Goal: Feedback & Contribution: Leave review/rating

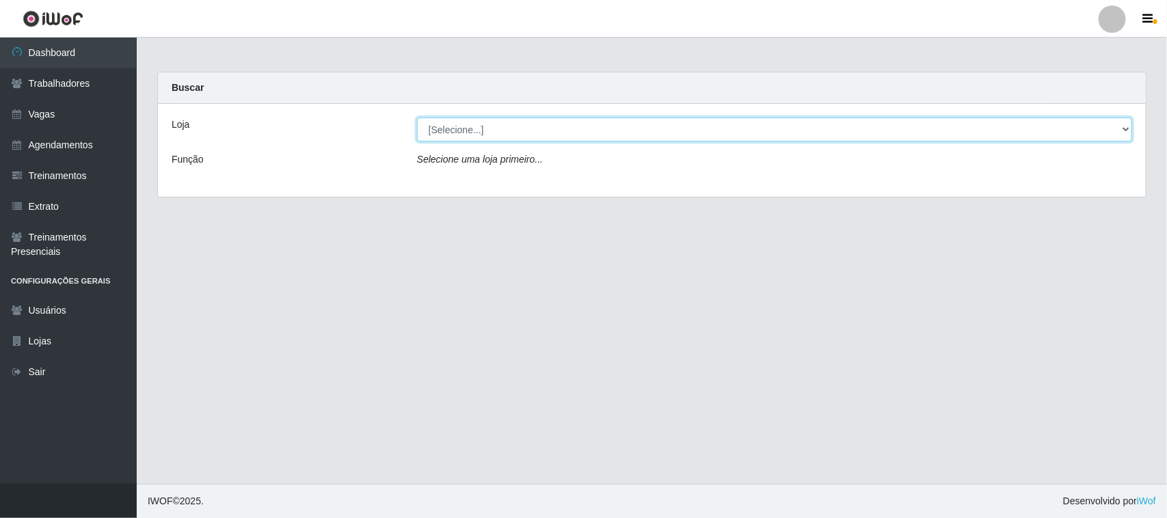
click at [496, 130] on select "[Selecione...] Nordestão - [GEOGRAPHIC_DATA]" at bounding box center [774, 130] width 715 height 24
select select "420"
click at [417, 118] on select "[Selecione...] Nordestão - [GEOGRAPHIC_DATA]" at bounding box center [774, 130] width 715 height 24
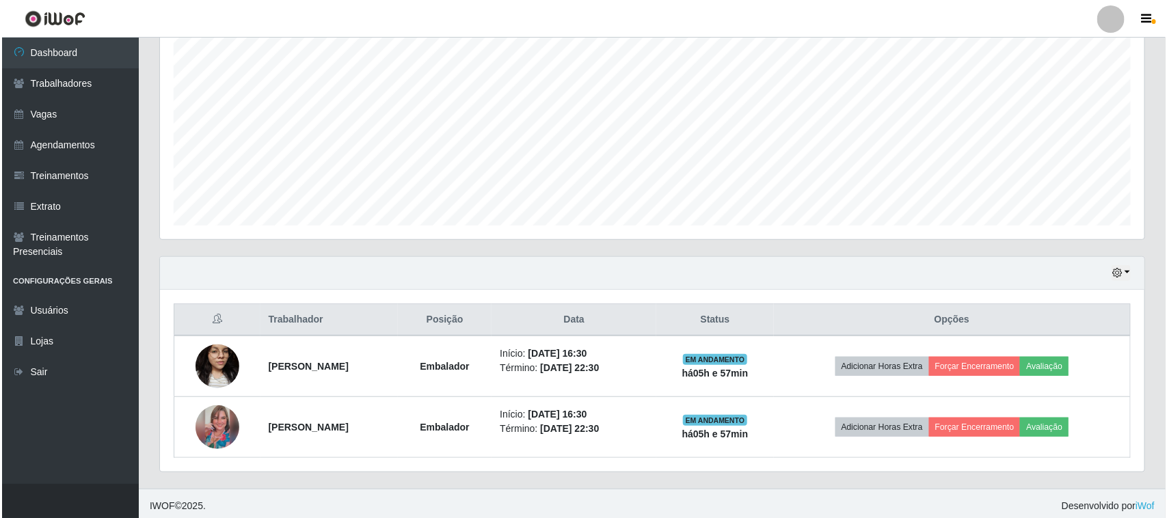
scroll to position [269, 0]
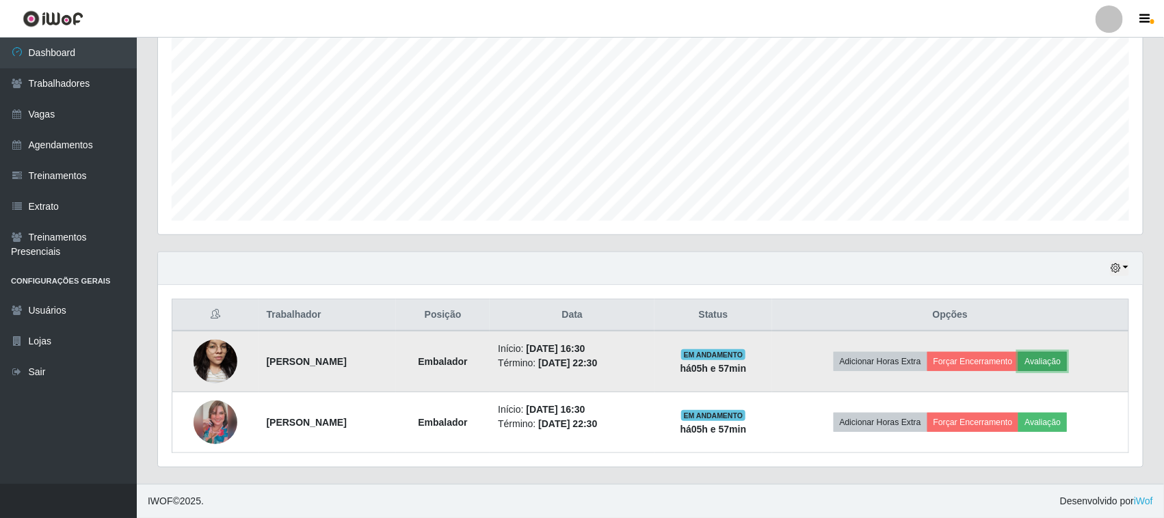
click at [1067, 360] on button "Avaliação" at bounding box center [1042, 361] width 49 height 19
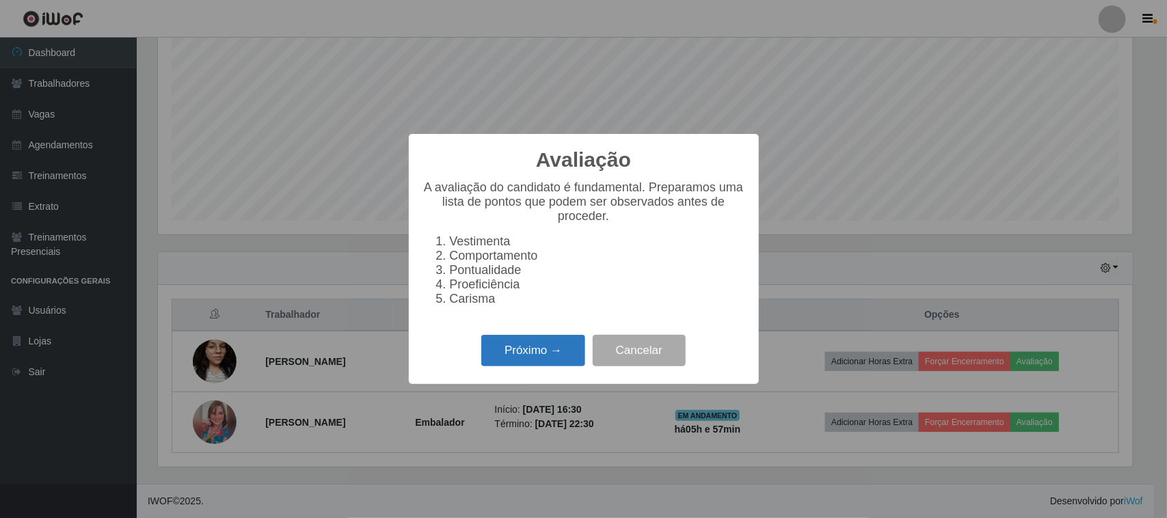
click at [535, 357] on button "Próximo →" at bounding box center [533, 351] width 104 height 32
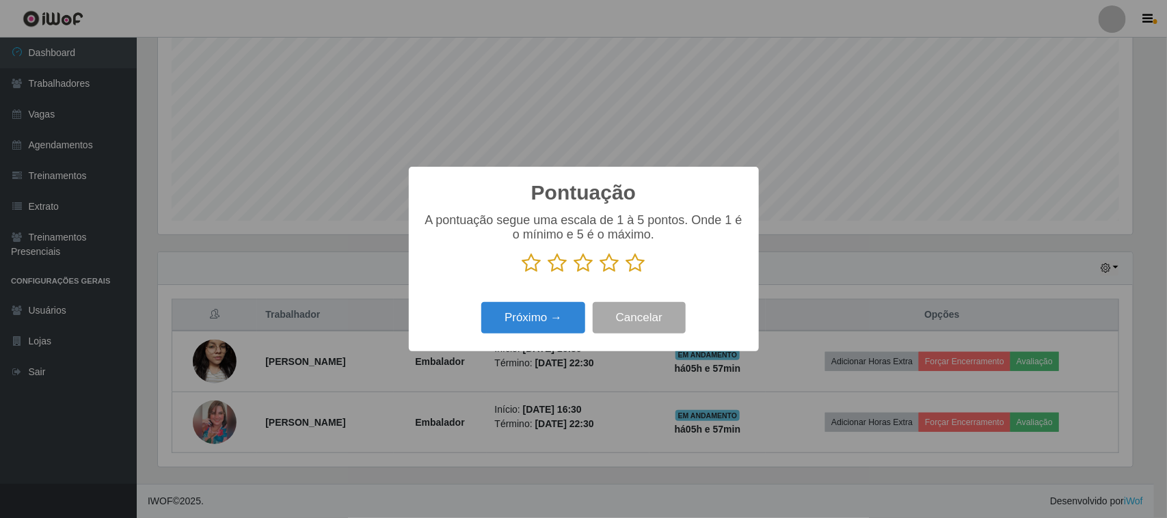
click at [638, 261] on icon at bounding box center [635, 263] width 19 height 21
click at [626, 273] on input "radio" at bounding box center [626, 273] width 0 height 0
click at [568, 317] on button "Próximo →" at bounding box center [533, 318] width 104 height 32
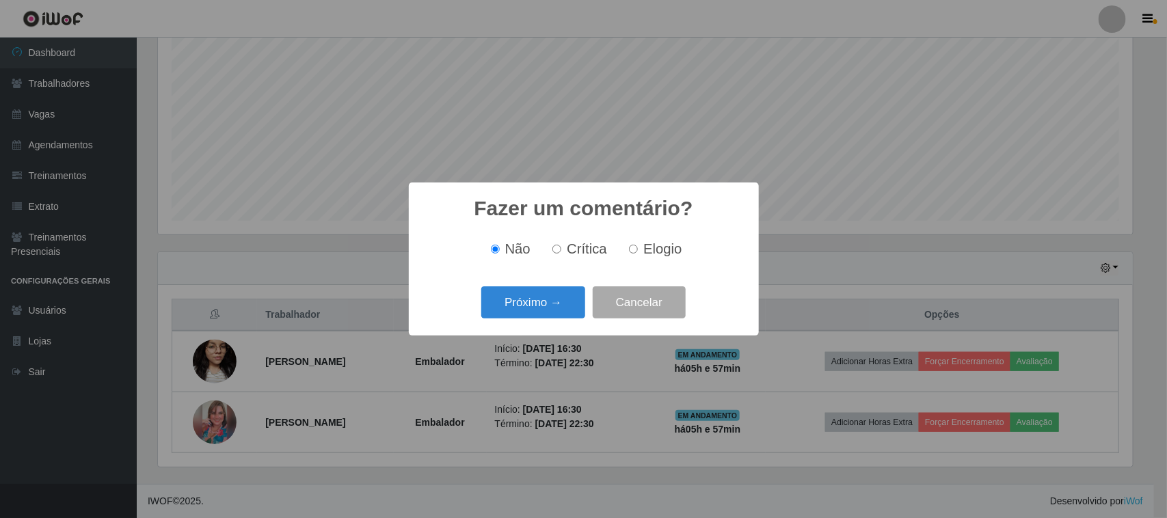
click at [633, 245] on input "Elogio" at bounding box center [633, 249] width 9 height 9
radio input "true"
click at [556, 288] on button "Próximo →" at bounding box center [533, 302] width 104 height 32
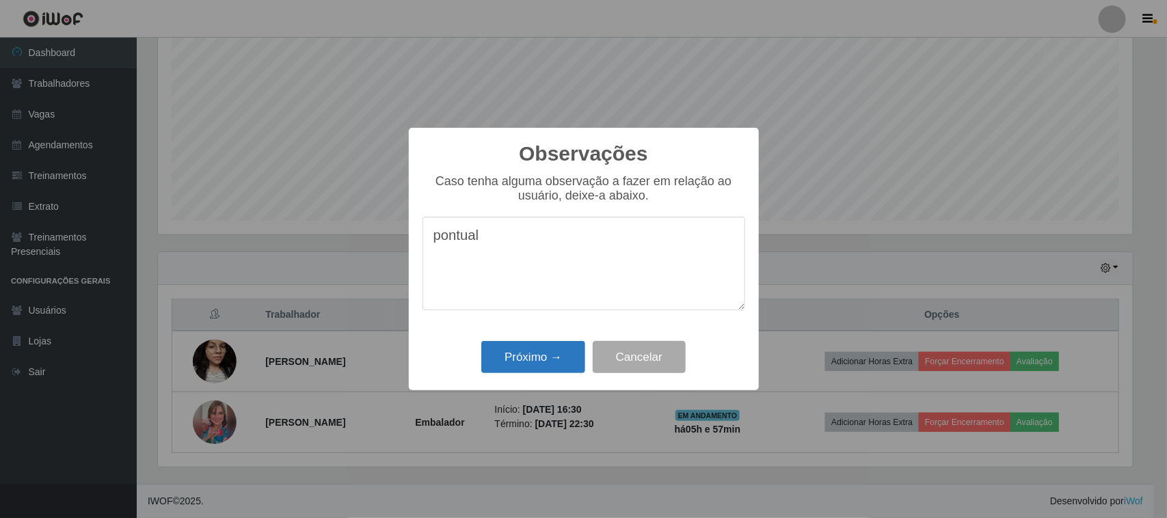
type textarea "pontual"
click at [578, 343] on button "Próximo →" at bounding box center [533, 357] width 104 height 32
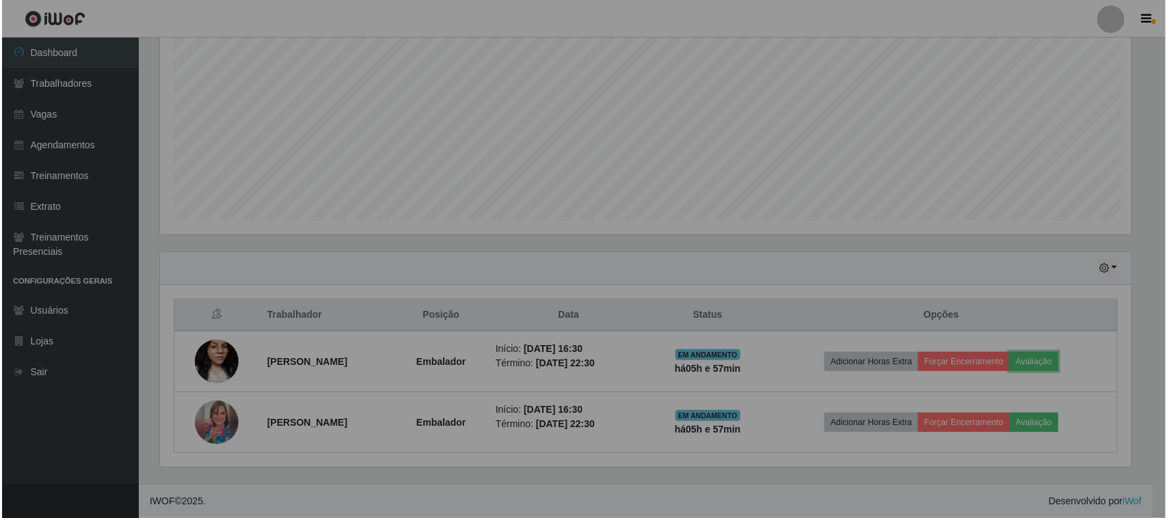
scroll to position [284, 985]
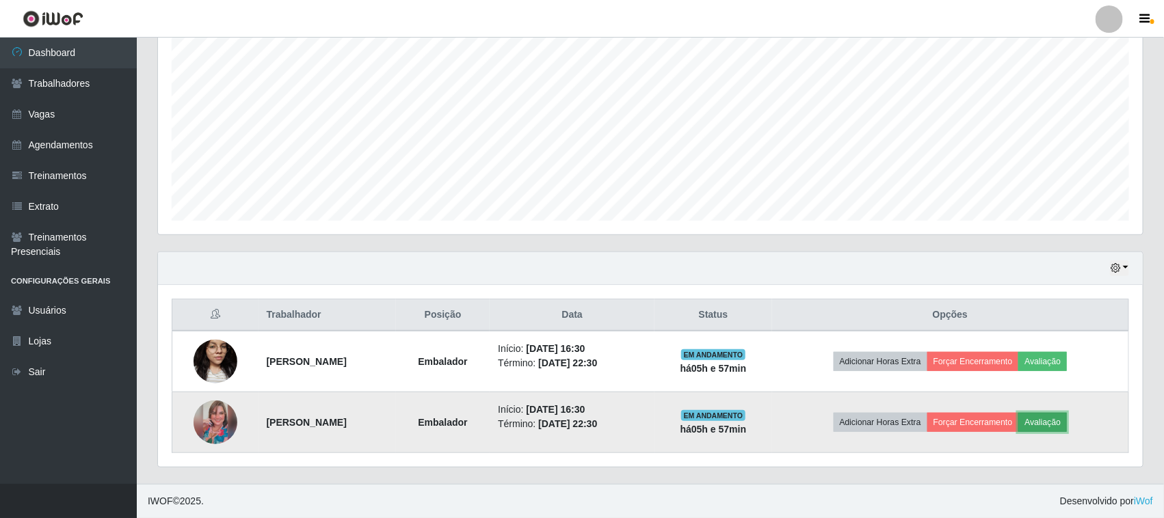
click at [1067, 423] on button "Avaliação" at bounding box center [1042, 422] width 49 height 19
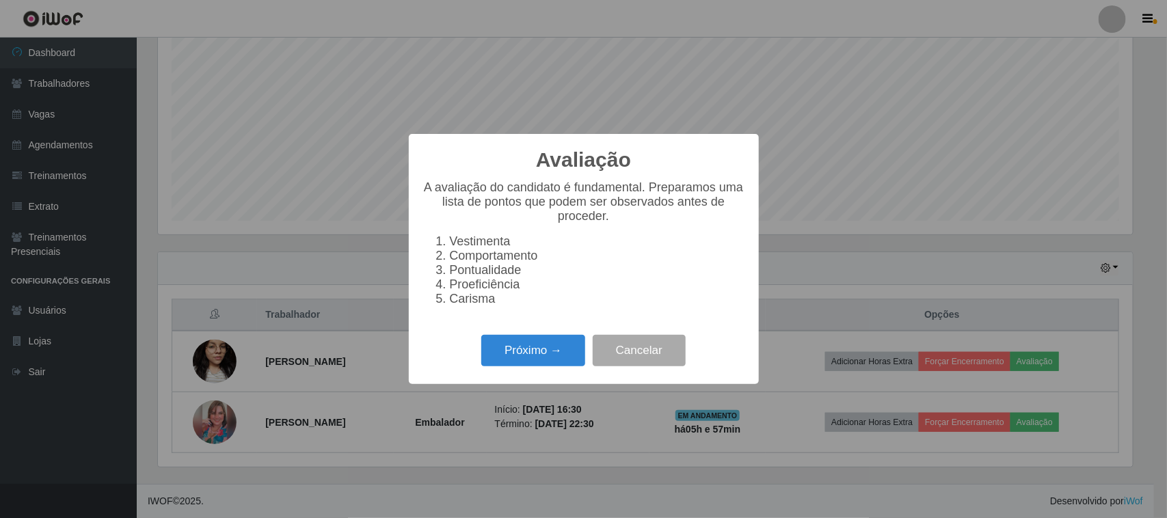
scroll to position [284, 975]
click at [552, 366] on button "Próximo →" at bounding box center [533, 351] width 104 height 32
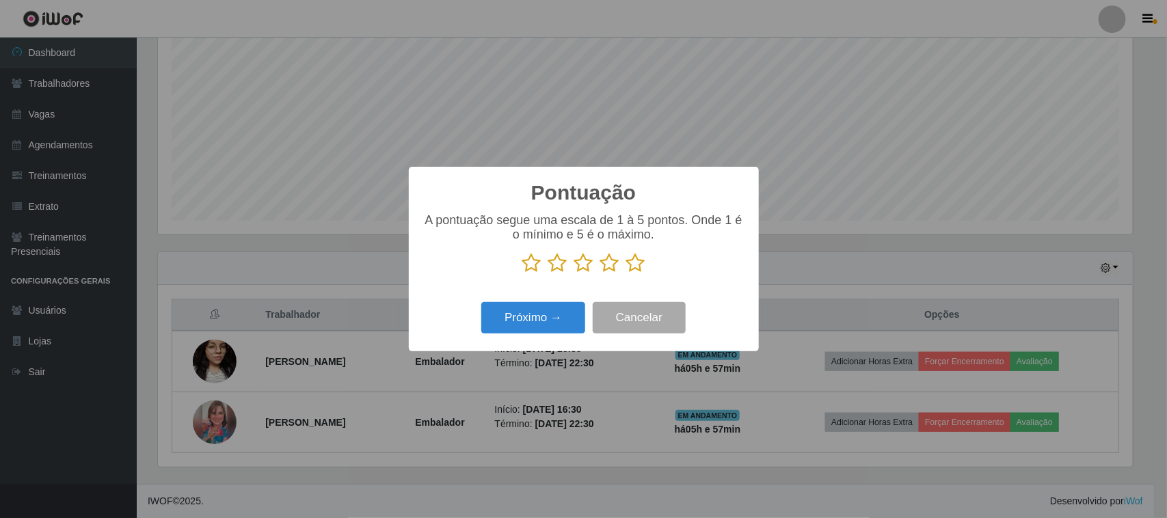
scroll to position [683459, 682767]
click at [637, 270] on icon at bounding box center [635, 263] width 19 height 21
click at [626, 273] on input "radio" at bounding box center [626, 273] width 0 height 0
click at [535, 328] on button "Próximo →" at bounding box center [533, 318] width 104 height 32
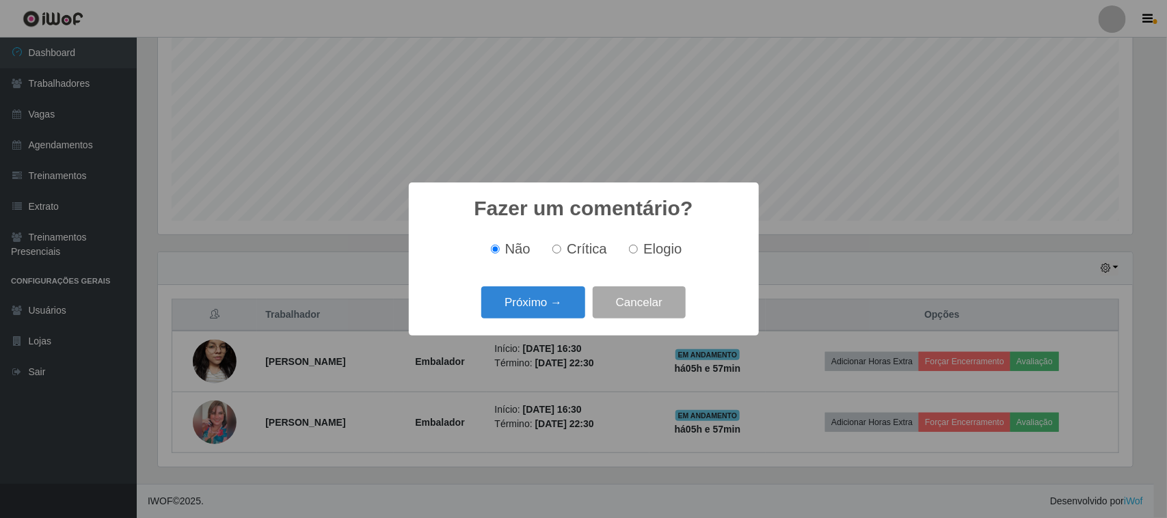
click at [643, 241] on span "Elogio" at bounding box center [662, 248] width 38 height 15
click at [638, 245] on input "Elogio" at bounding box center [633, 249] width 9 height 9
radio input "true"
click at [542, 302] on button "Próximo →" at bounding box center [533, 302] width 104 height 32
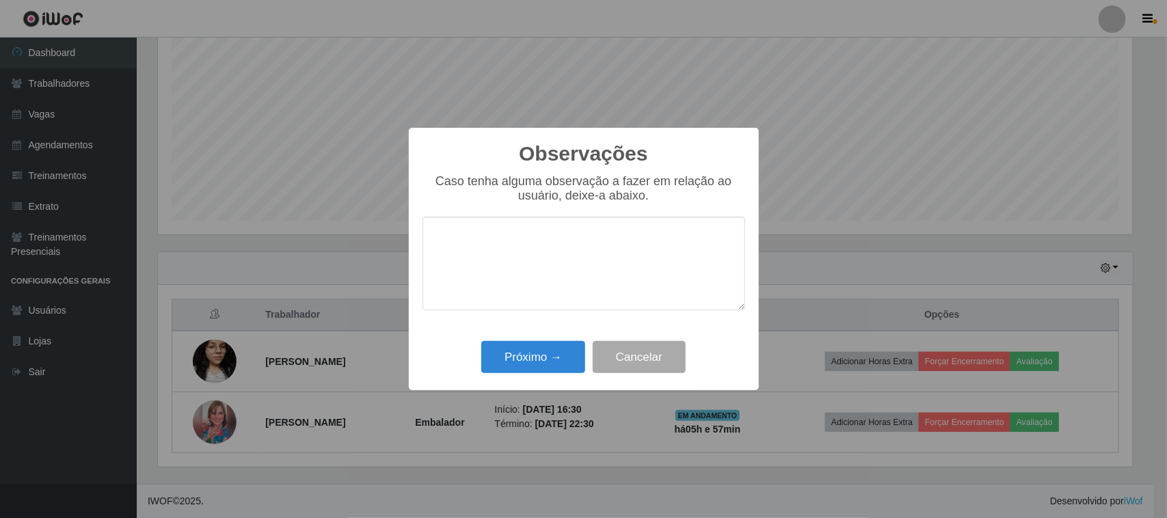
click at [597, 241] on textarea at bounding box center [584, 264] width 323 height 94
type textarea "pontual"
click at [565, 357] on button "Próximo →" at bounding box center [533, 357] width 104 height 32
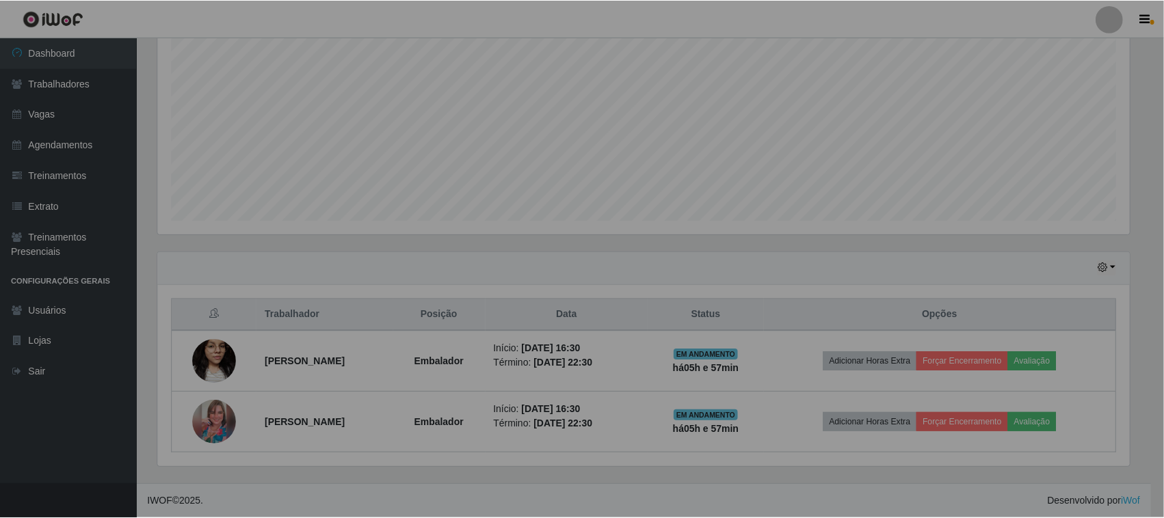
scroll to position [284, 985]
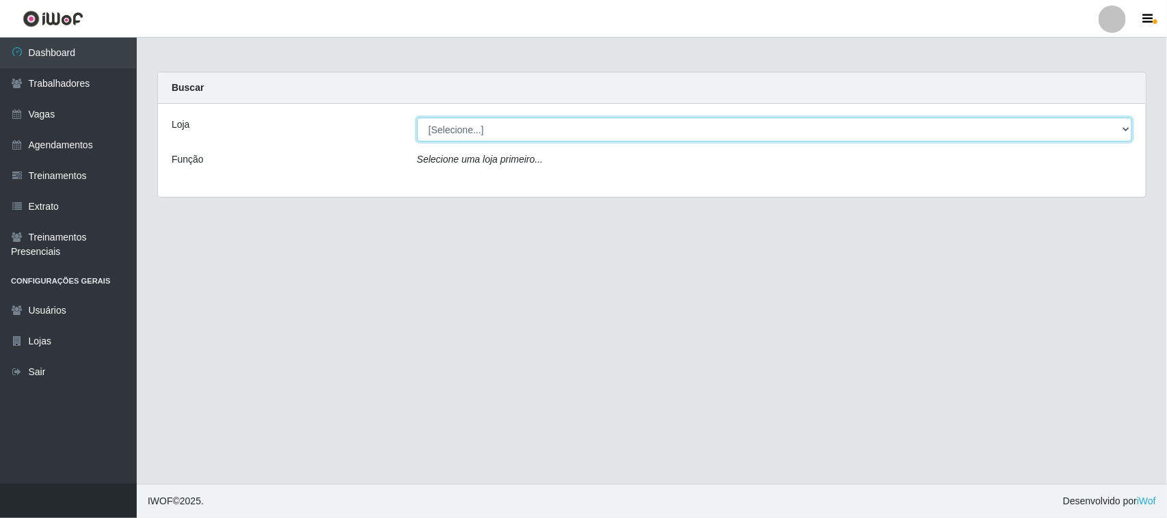
click at [459, 135] on select "[Selecione...] Nordestão - [GEOGRAPHIC_DATA]" at bounding box center [774, 130] width 715 height 24
select select "420"
click at [417, 118] on select "[Selecione...] Nordestão - [GEOGRAPHIC_DATA]" at bounding box center [774, 130] width 715 height 24
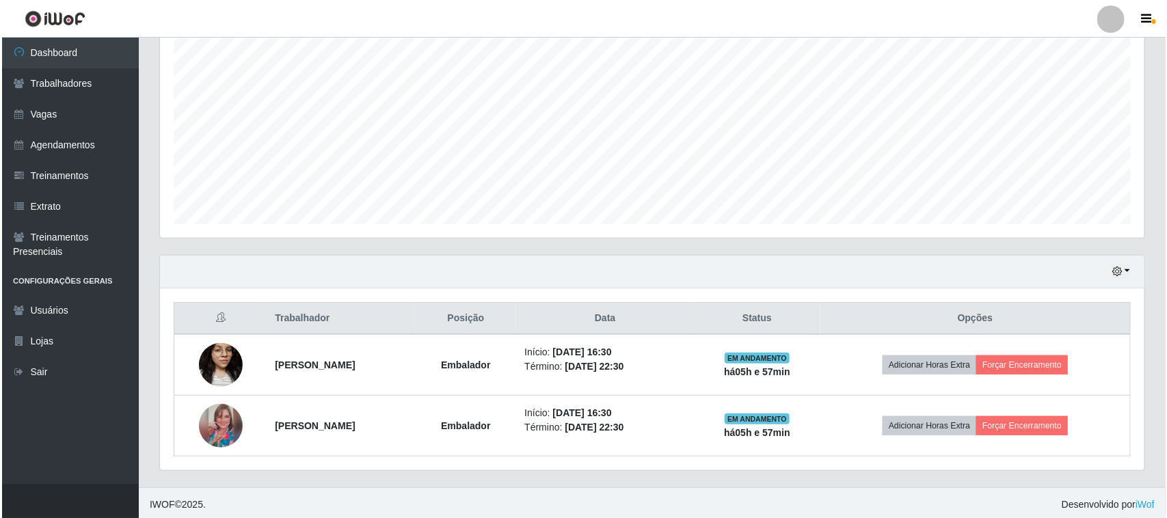
scroll to position [269, 0]
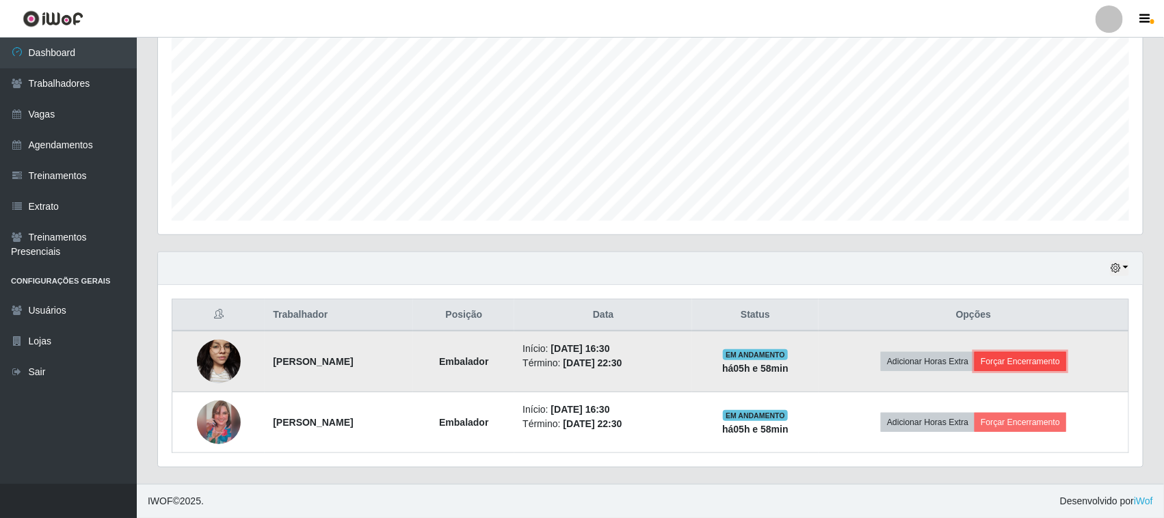
click at [1045, 354] on button "Forçar Encerramento" at bounding box center [1020, 361] width 92 height 19
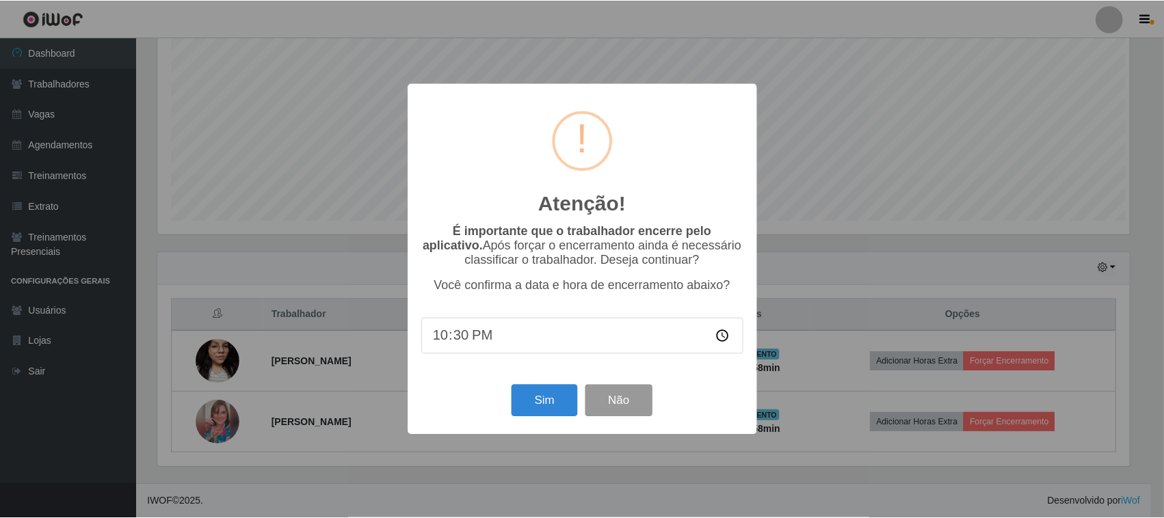
scroll to position [284, 975]
click at [532, 402] on button "Sim" at bounding box center [546, 401] width 66 height 32
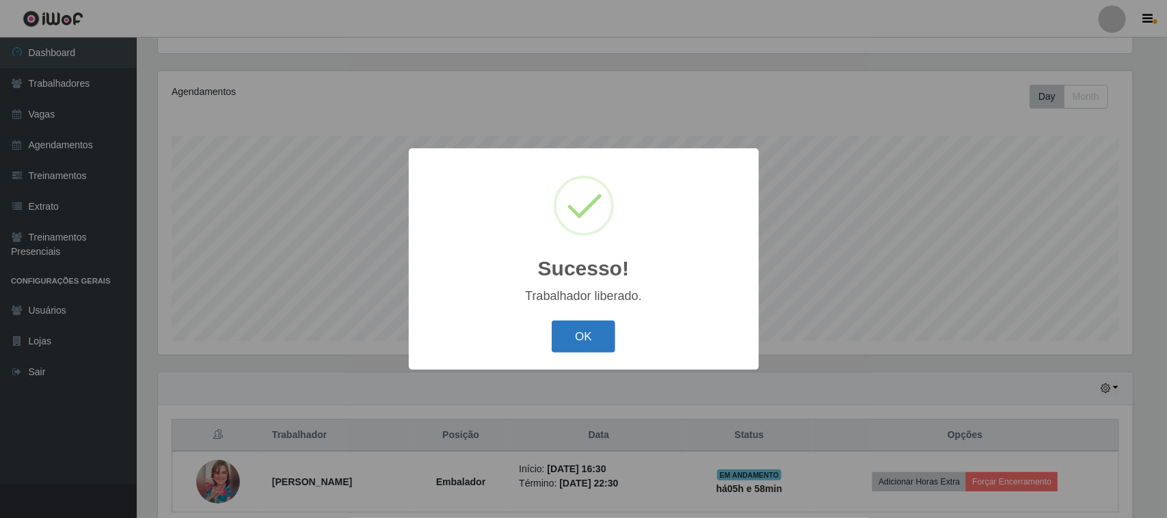
click at [580, 338] on button "OK" at bounding box center [584, 337] width 64 height 32
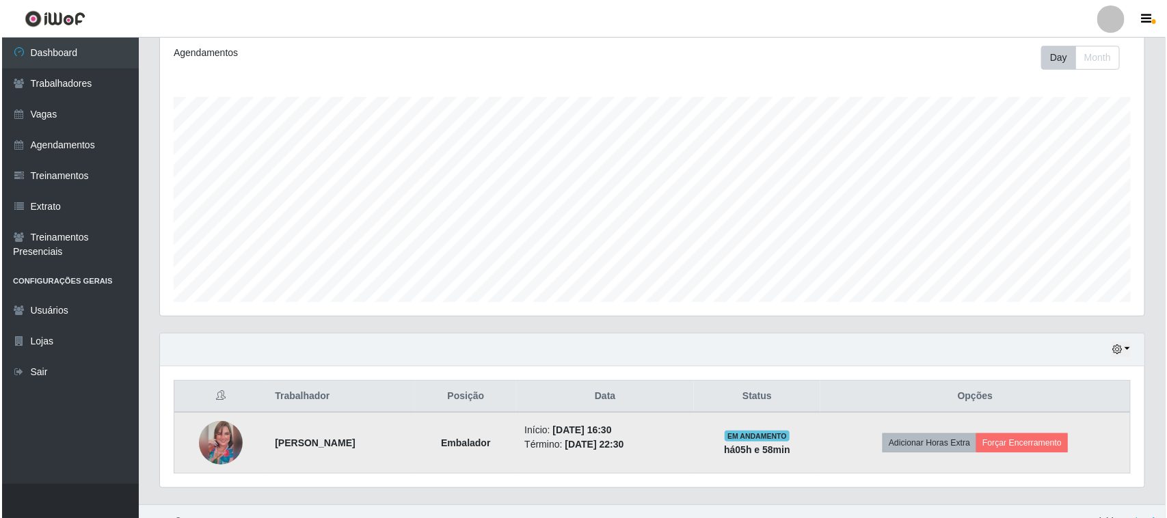
scroll to position [209, 0]
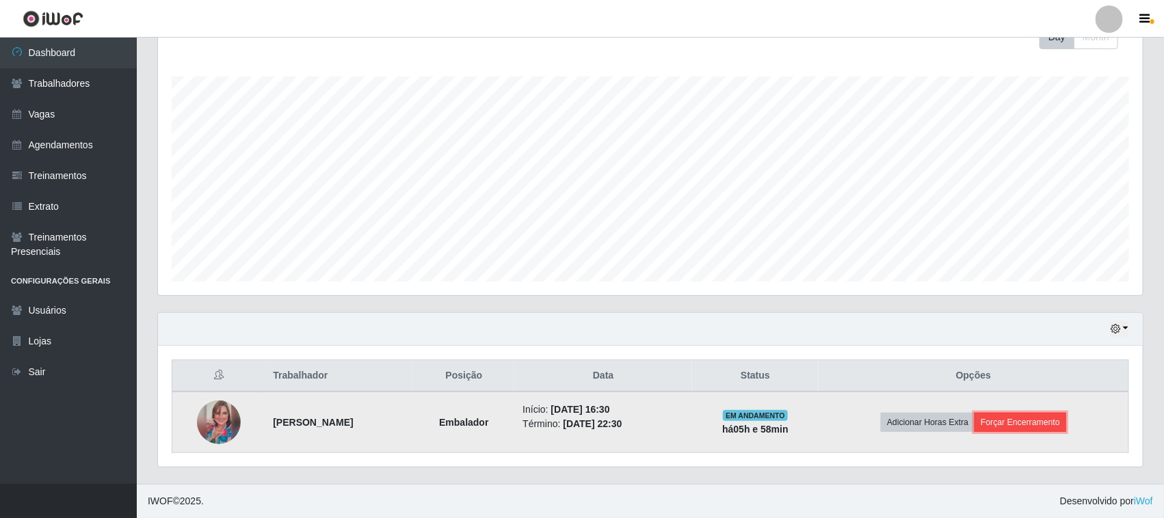
click at [1005, 422] on button "Forçar Encerramento" at bounding box center [1020, 422] width 92 height 19
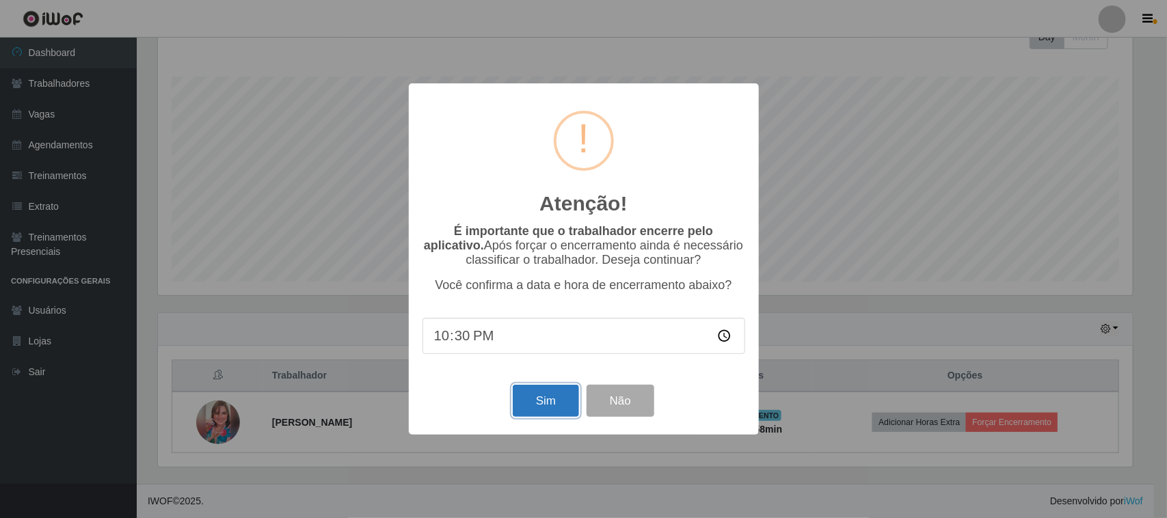
click at [529, 409] on button "Sim" at bounding box center [546, 401] width 66 height 32
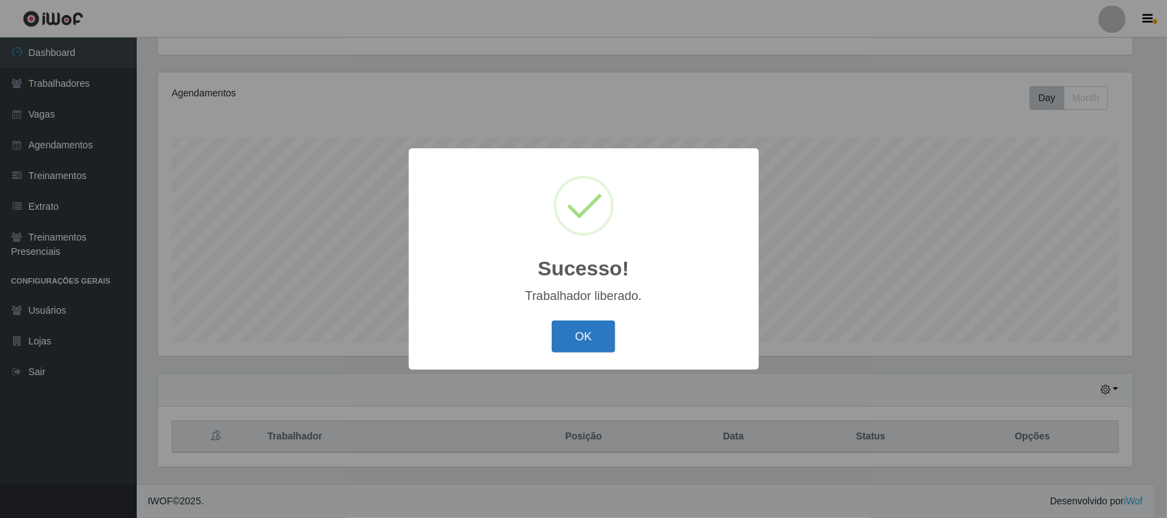
click at [561, 336] on button "OK" at bounding box center [584, 337] width 64 height 32
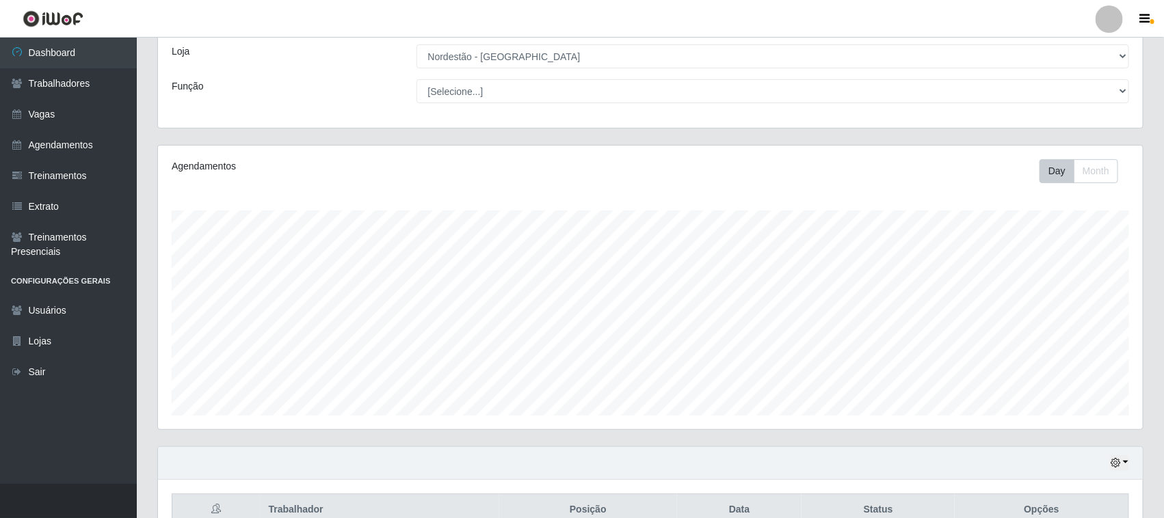
scroll to position [0, 0]
